Goal: Information Seeking & Learning: Check status

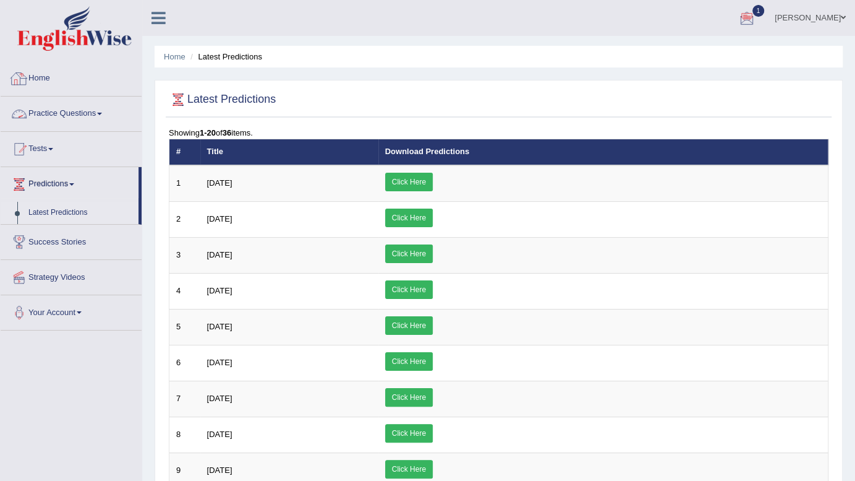
click at [34, 76] on link "Home" at bounding box center [71, 76] width 141 height 31
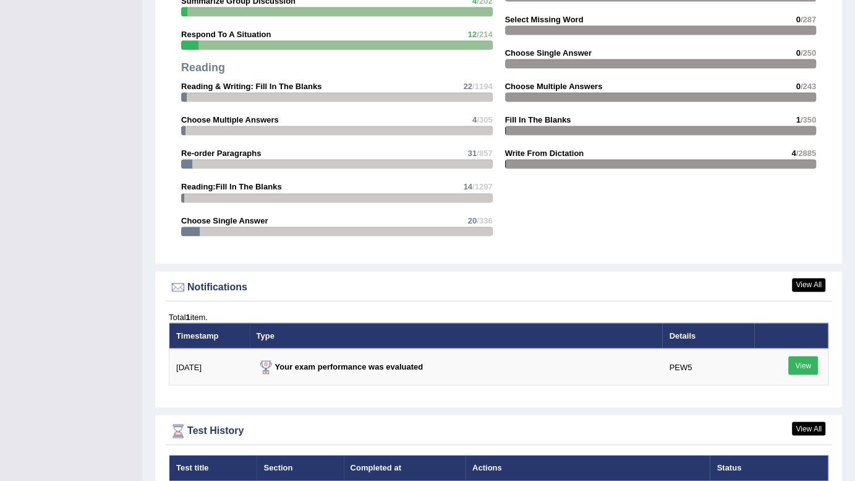
scroll to position [1580, 0]
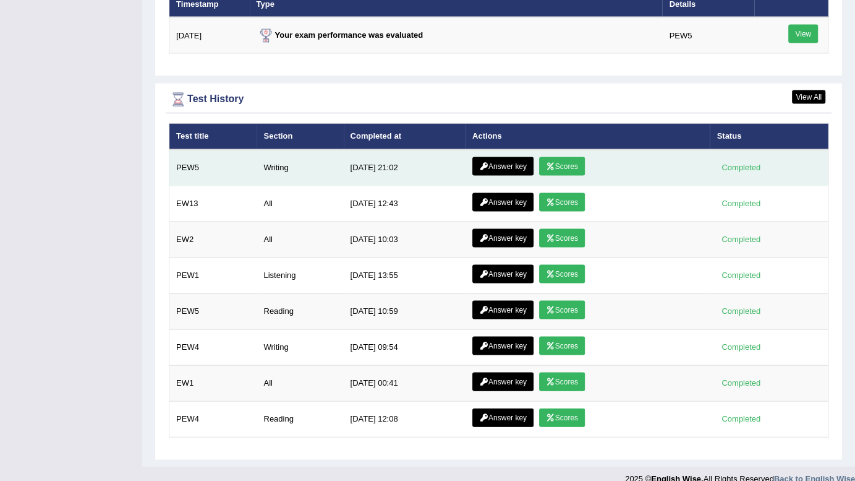
click at [548, 163] on icon at bounding box center [550, 166] width 9 height 7
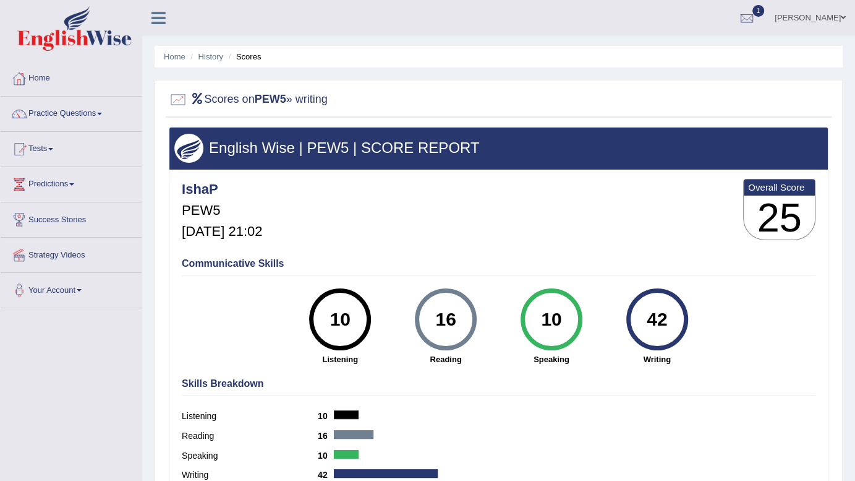
click at [210, 65] on ul "Home History Scores" at bounding box center [499, 57] width 688 height 22
click at [210, 56] on link "History" at bounding box center [211, 56] width 25 height 9
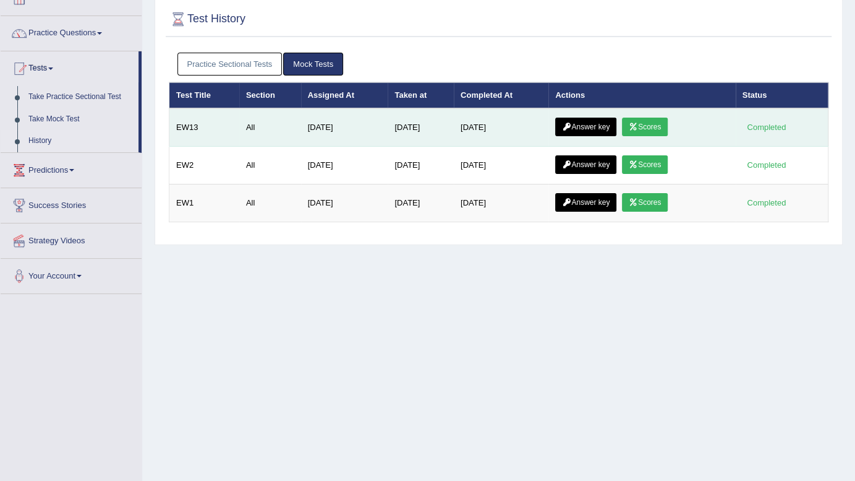
click at [591, 129] on link "Answer key" at bounding box center [585, 127] width 61 height 19
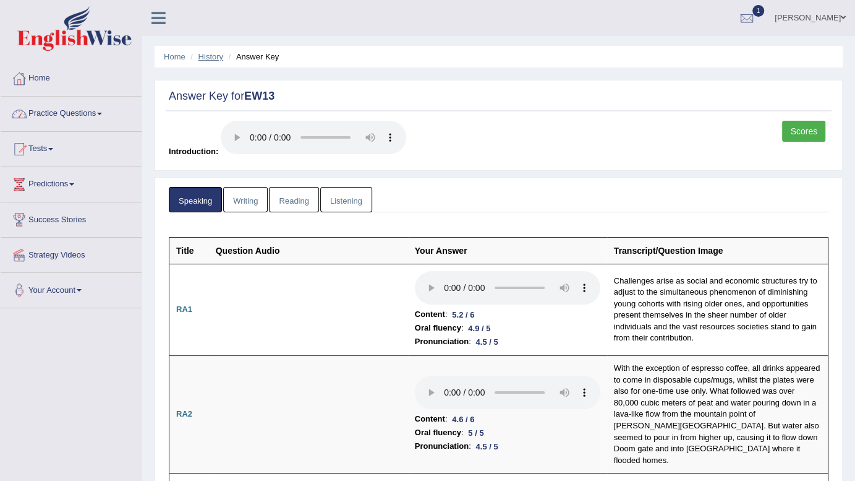
click at [205, 61] on link "History" at bounding box center [211, 56] width 25 height 9
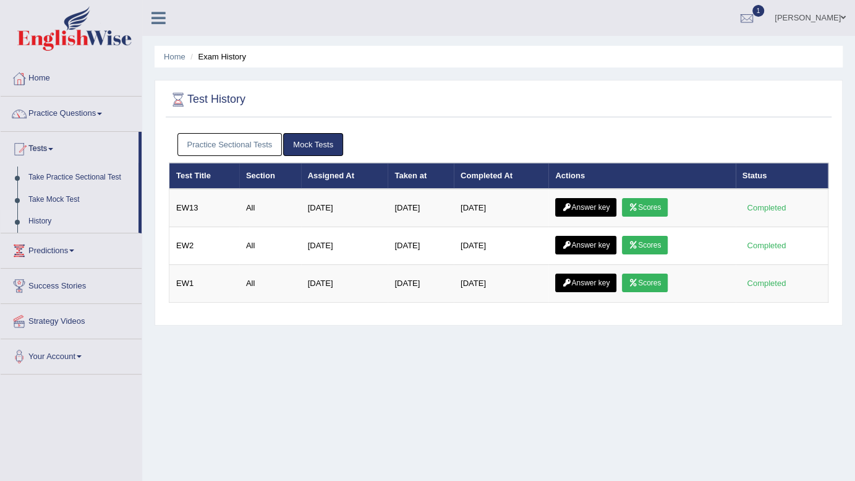
click at [233, 139] on link "Practice Sectional Tests" at bounding box center [230, 144] width 105 height 23
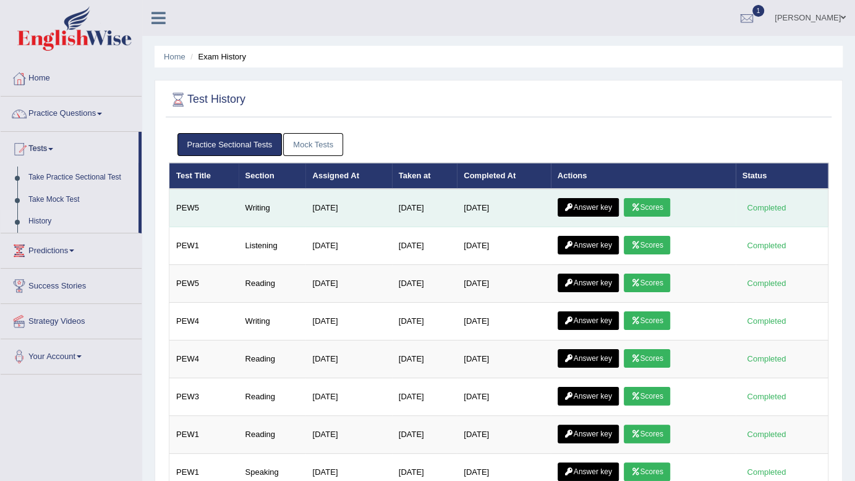
click at [583, 203] on link "Answer key" at bounding box center [588, 207] width 61 height 19
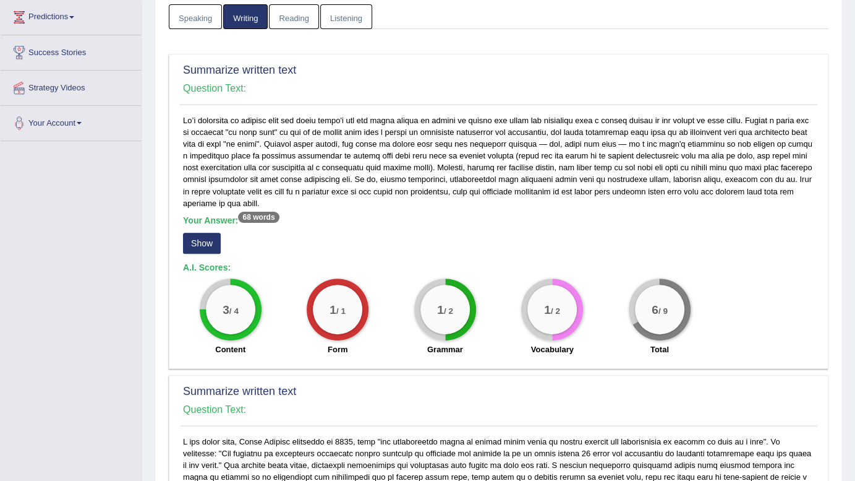
scroll to position [190, 0]
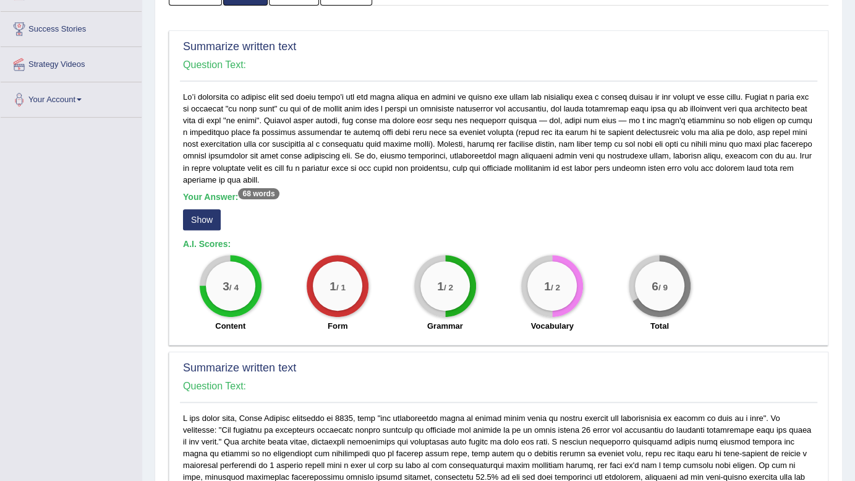
click at [192, 218] on button "Show" at bounding box center [202, 219] width 38 height 21
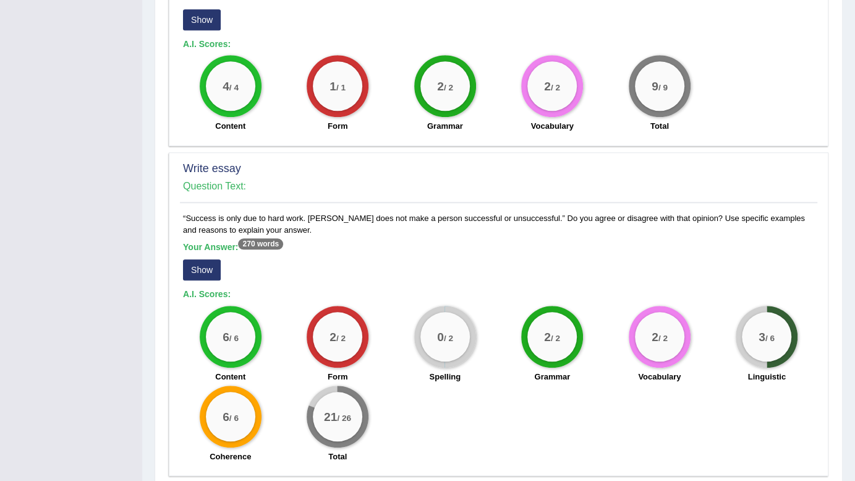
scroll to position [773, 0]
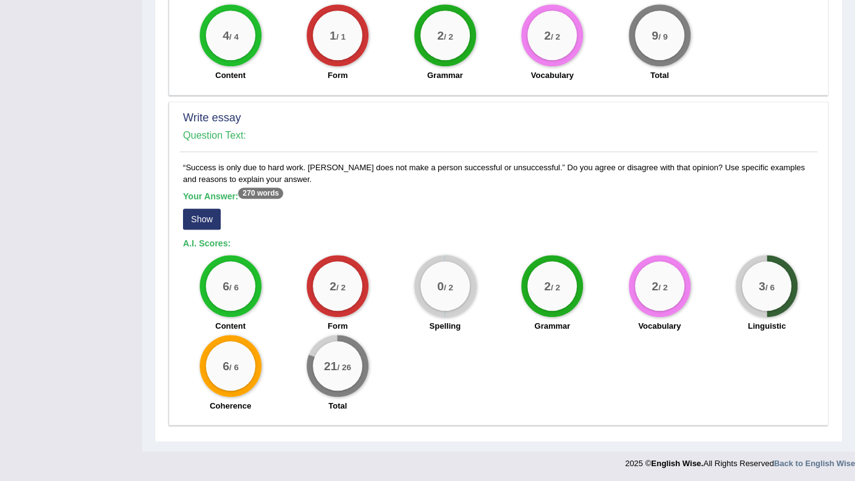
click at [192, 218] on button "Show" at bounding box center [202, 218] width 38 height 21
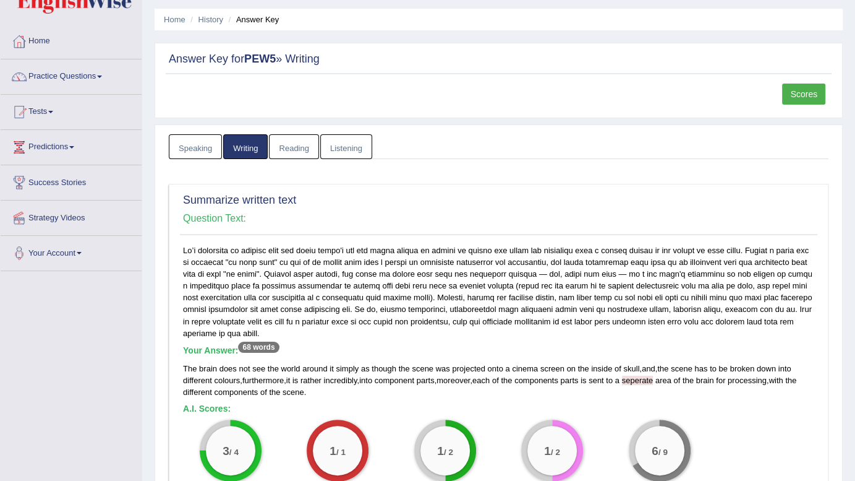
scroll to position [0, 0]
